Goal: Information Seeking & Learning: Learn about a topic

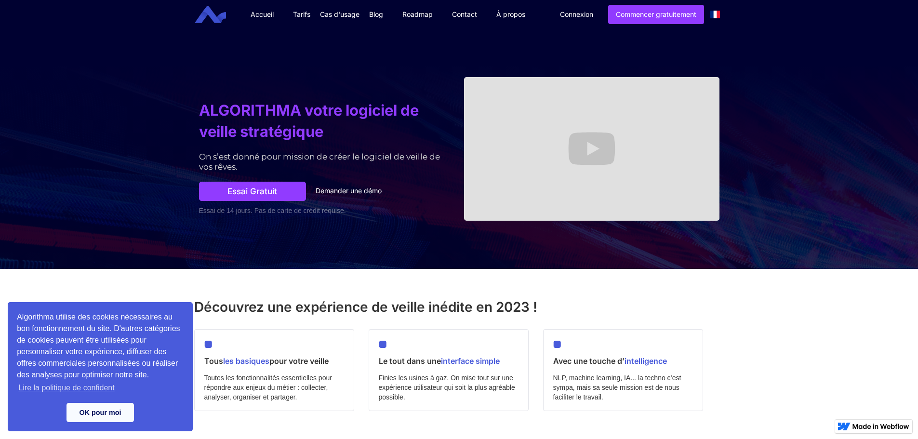
click at [307, 15] on link "Tarifs" at bounding box center [302, 14] width 37 height 29
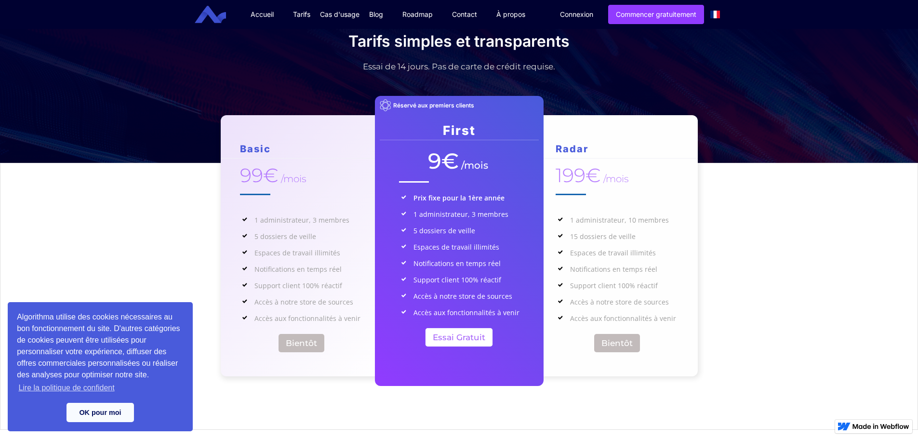
scroll to position [96, 0]
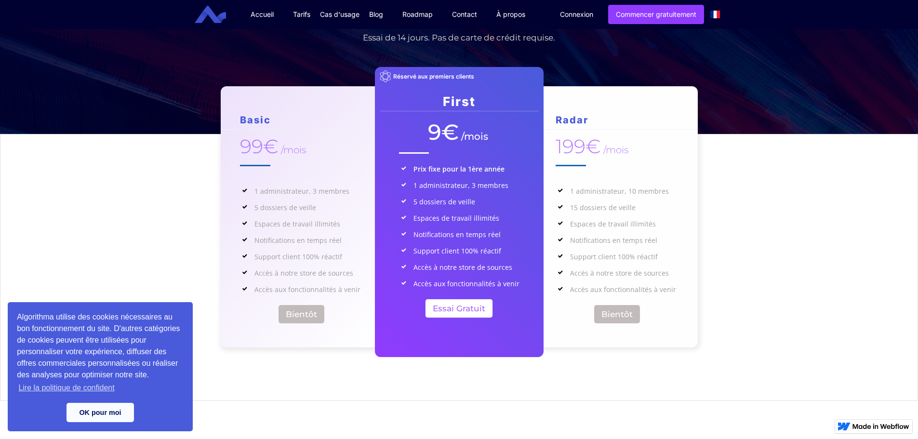
click at [770, 334] on div "Basic 99€ /mois 1 administrateur, 3 membres 5 dossiers de veille Espaces de tra…" at bounding box center [459, 258] width 918 height 247
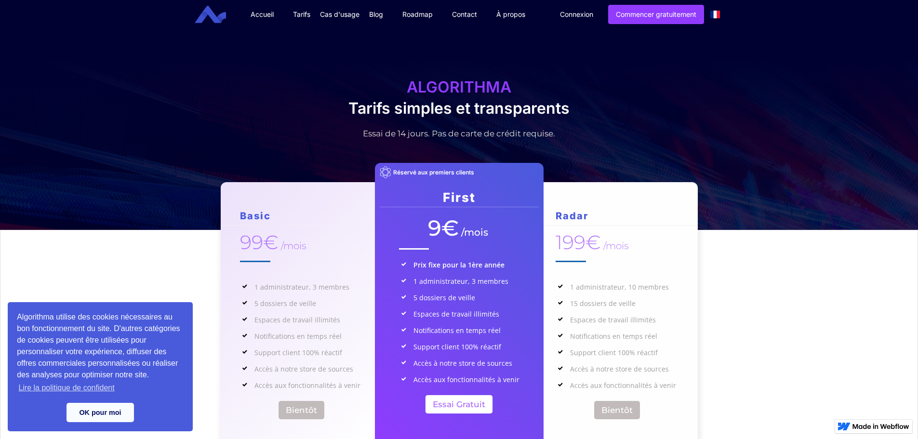
scroll to position [0, 0]
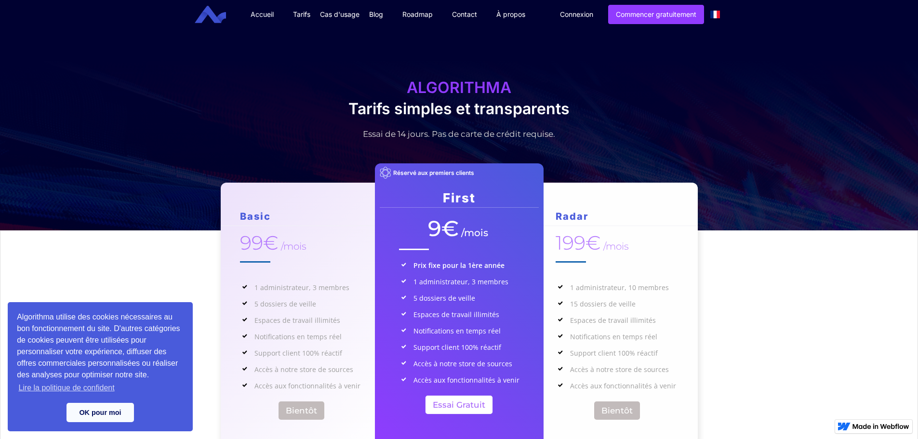
click at [260, 11] on link "Accueil" at bounding box center [262, 14] width 42 height 29
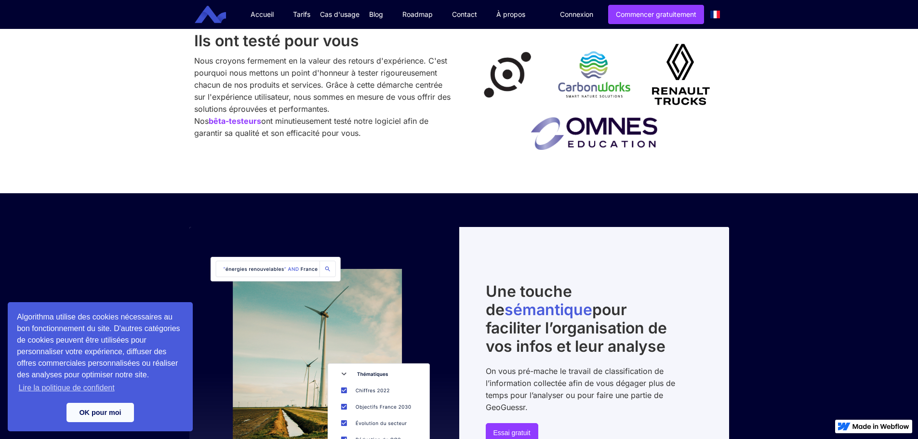
scroll to position [1254, 0]
